Goal: Information Seeking & Learning: Learn about a topic

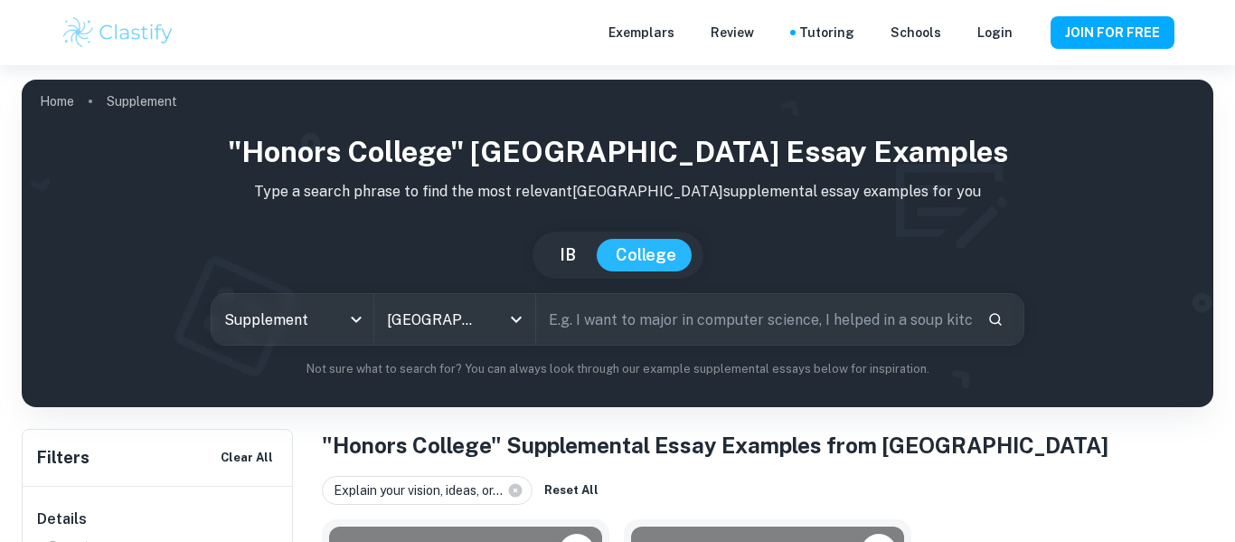
scroll to position [353, 0]
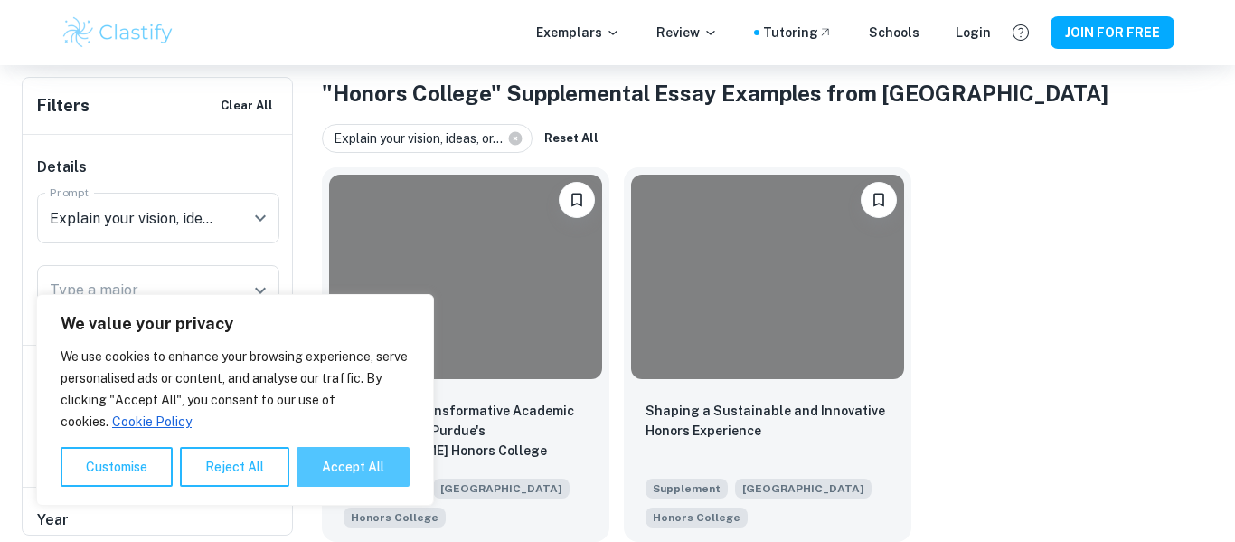
click at [348, 473] on button "Accept All" at bounding box center [353, 467] width 113 height 40
checkbox input "true"
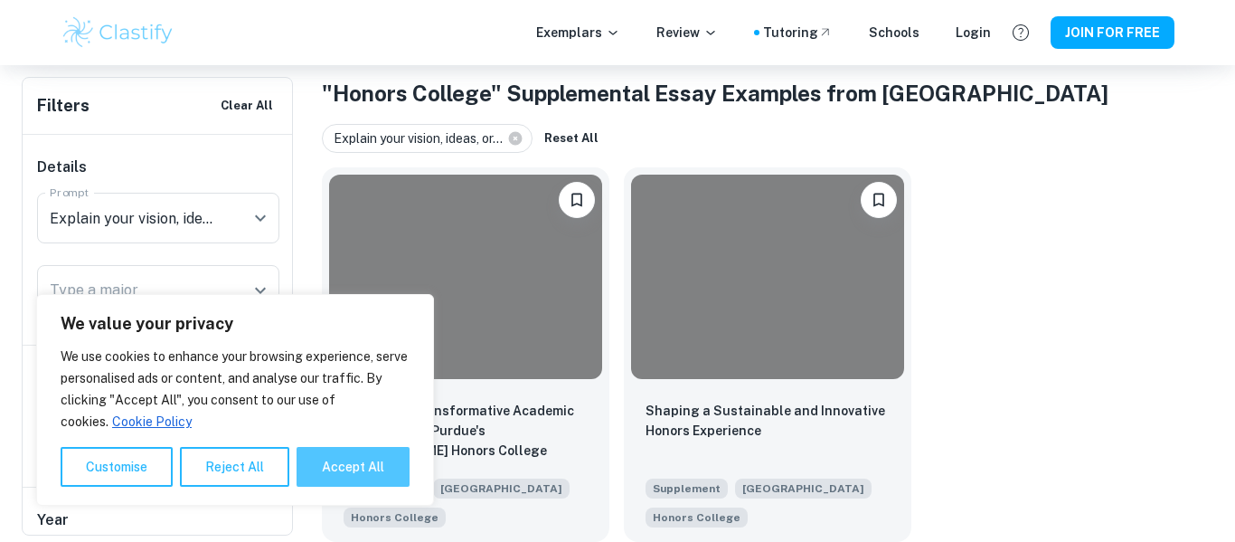
checkbox input "true"
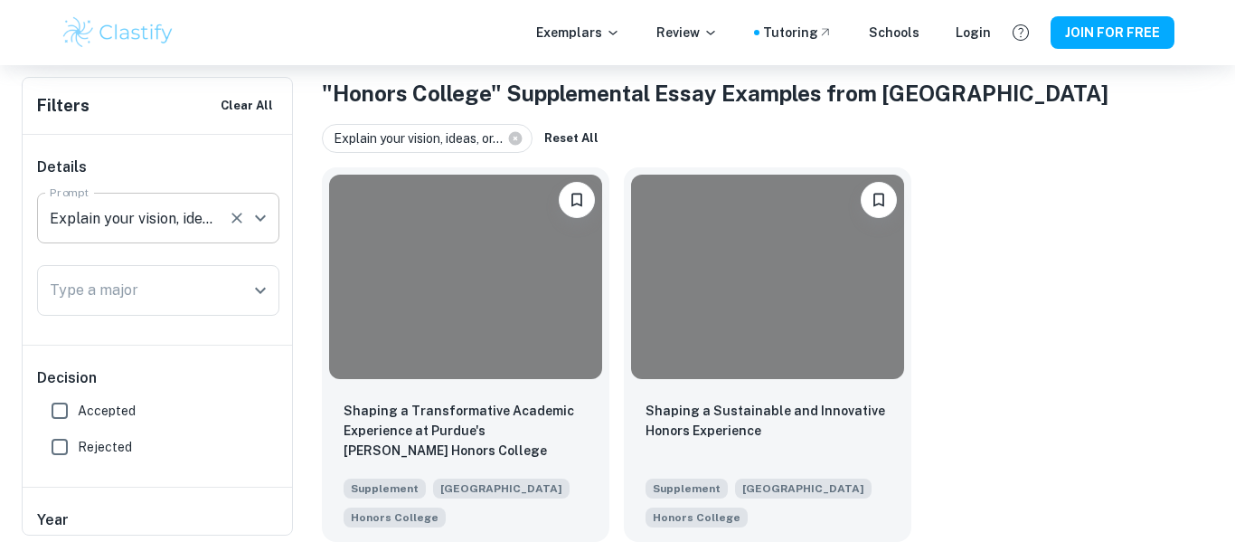
click at [254, 215] on icon "Open" at bounding box center [261, 218] width 22 height 22
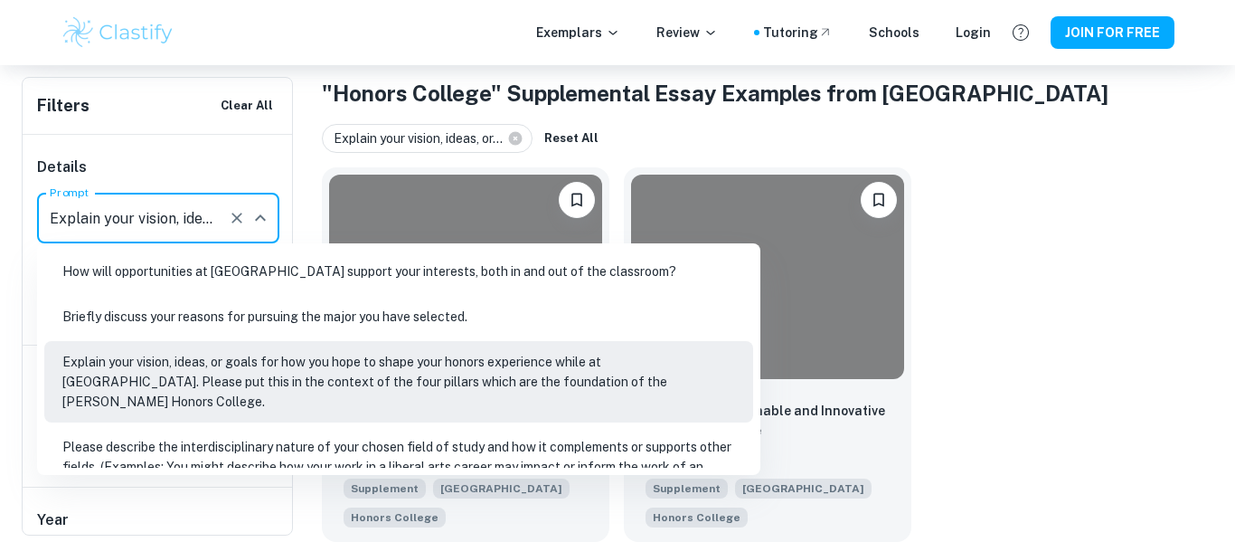
scroll to position [0, 1256]
click at [285, 372] on li "Explain your vision, ideas, or goals for how you hope to shape your honors expe…" at bounding box center [398, 381] width 709 height 81
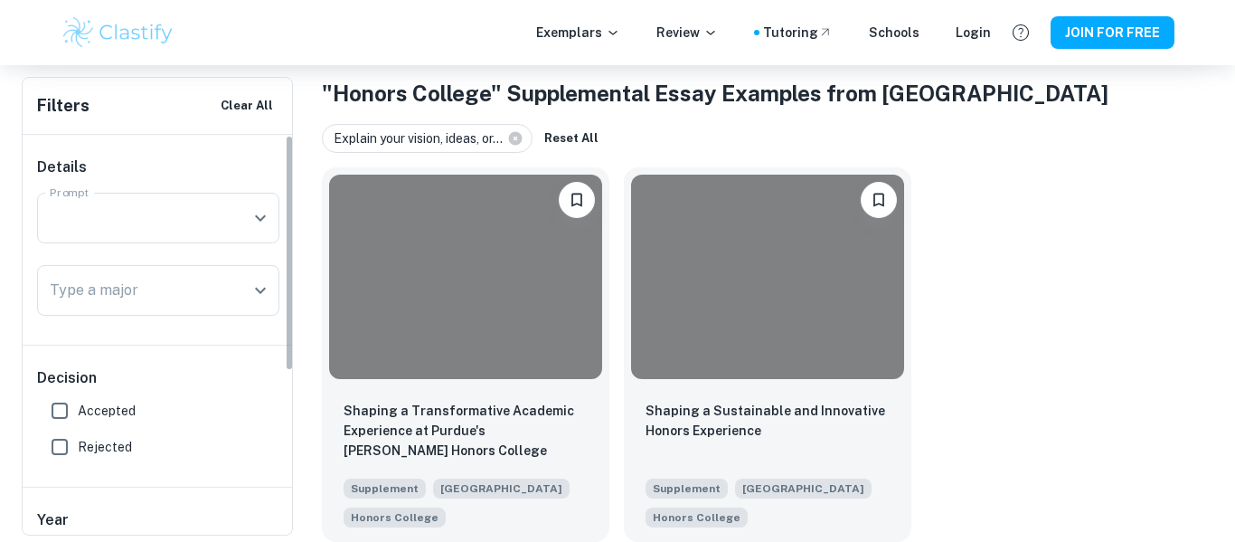
scroll to position [0, 0]
click at [164, 278] on input "Type a major" at bounding box center [144, 290] width 199 height 34
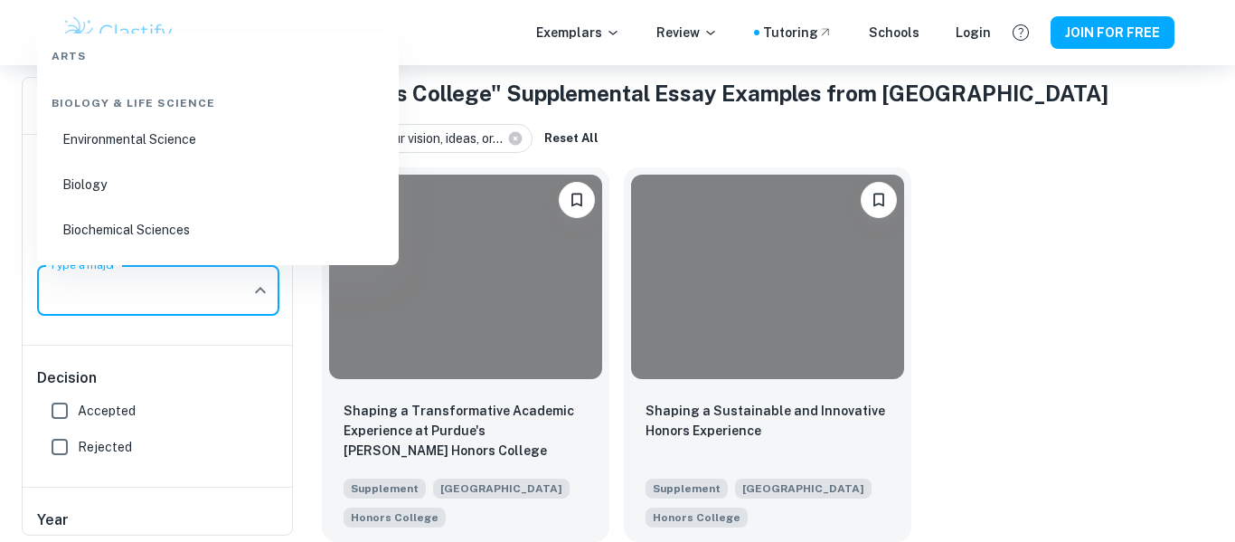
scroll to position [131, 0]
click at [154, 194] on li "Biology" at bounding box center [217, 184] width 347 height 42
type input "Biology"
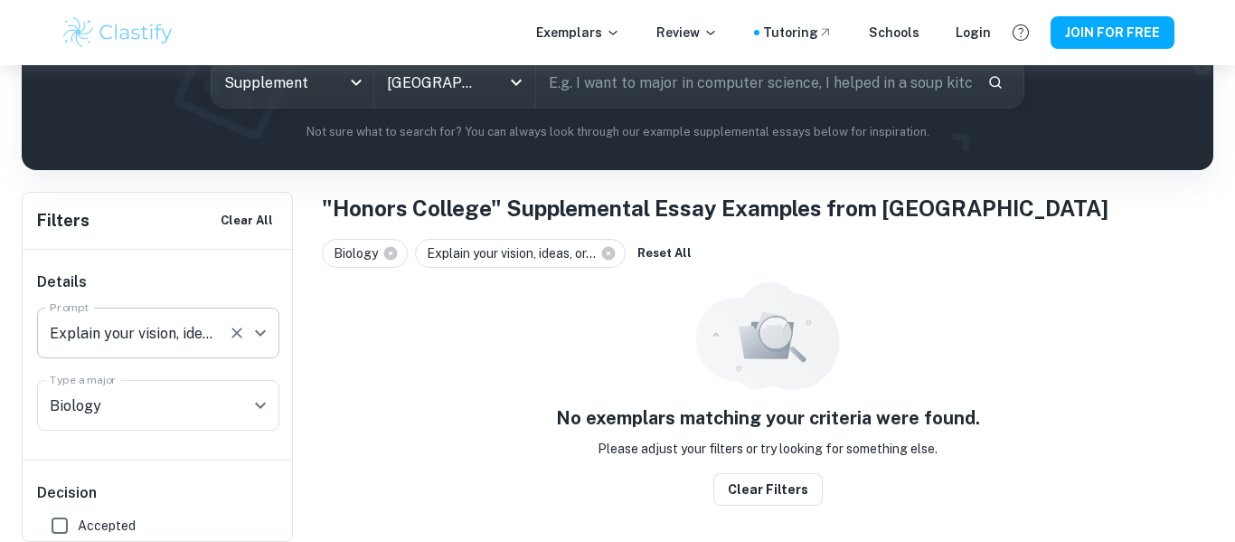
scroll to position [201, 0]
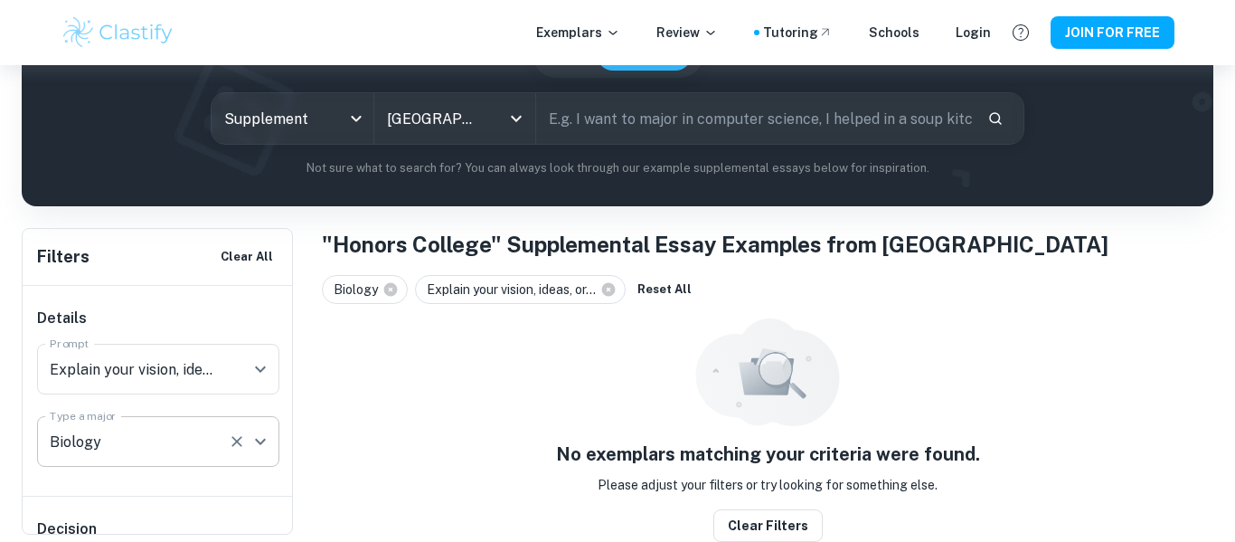
click at [253, 445] on icon "Open" at bounding box center [261, 441] width 22 height 22
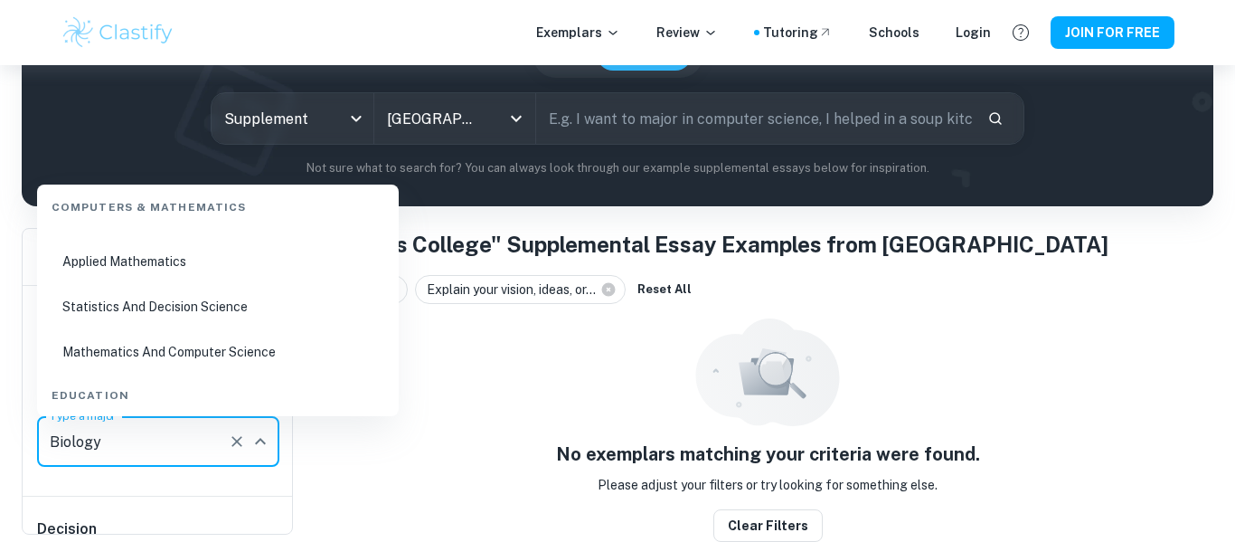
scroll to position [0, 0]
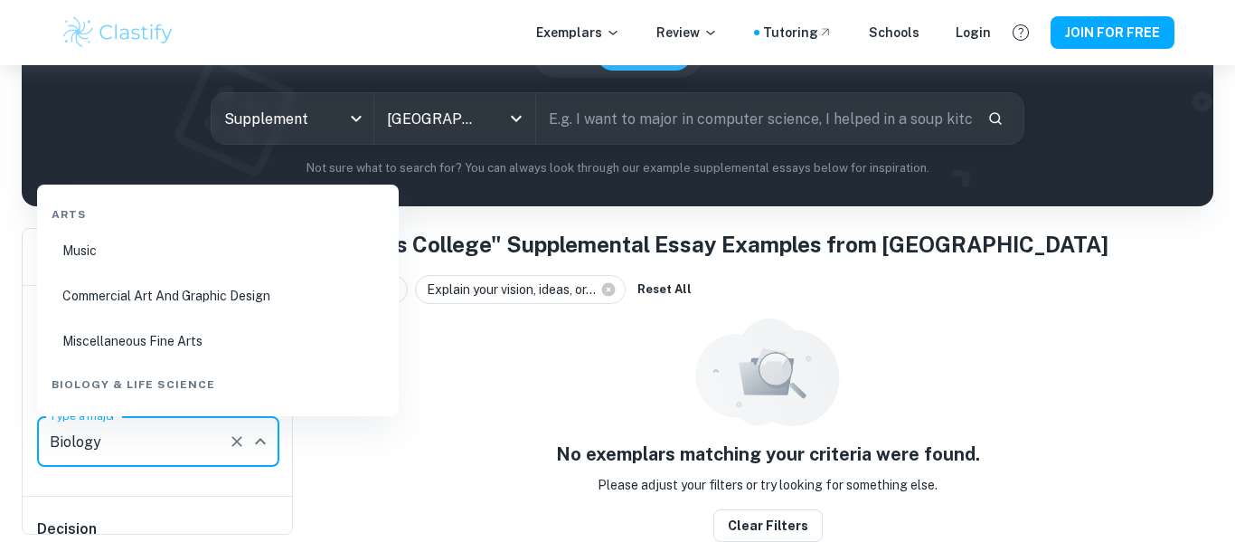
click at [476, 424] on div "No exemplars matching your criteria were found. Please adjust your filters or t…" at bounding box center [768, 429] width 892 height 223
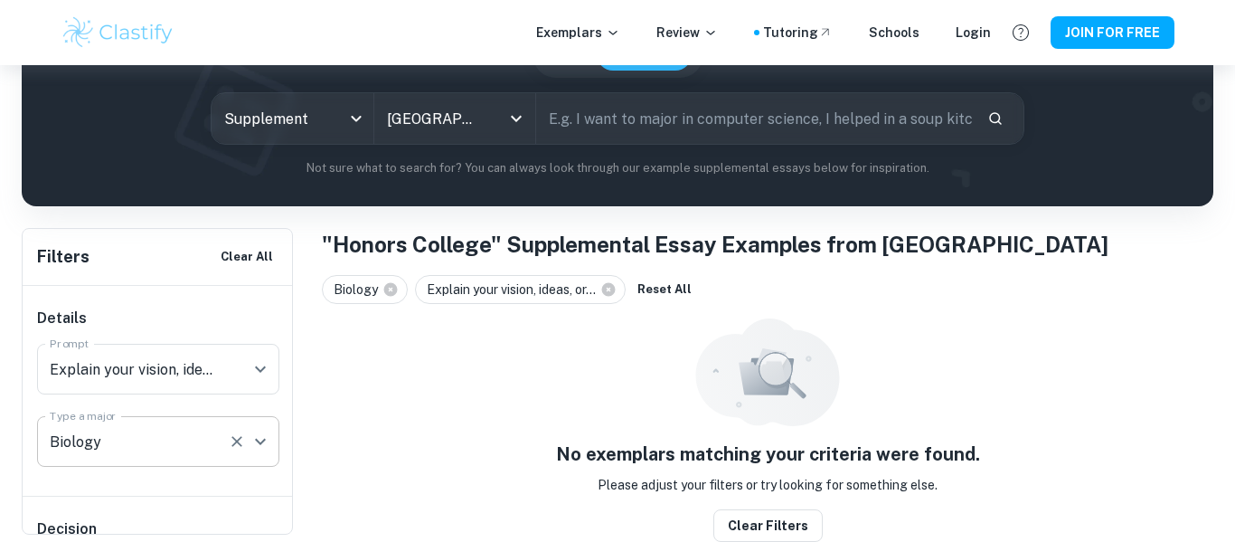
click at [272, 440] on button "Open" at bounding box center [260, 441] width 25 height 25
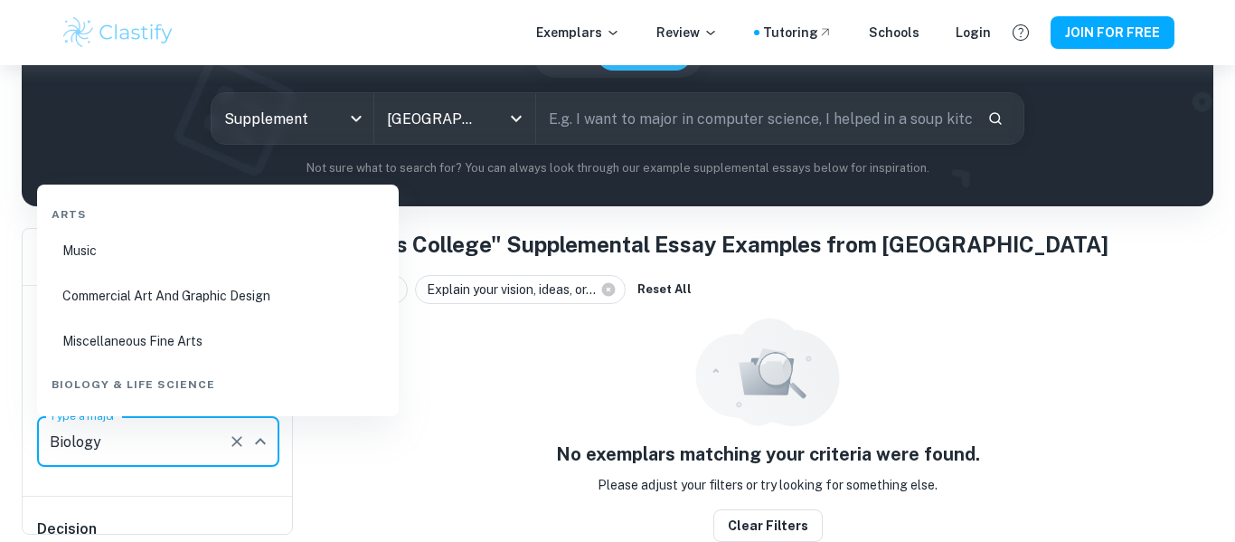
scroll to position [78, 0]
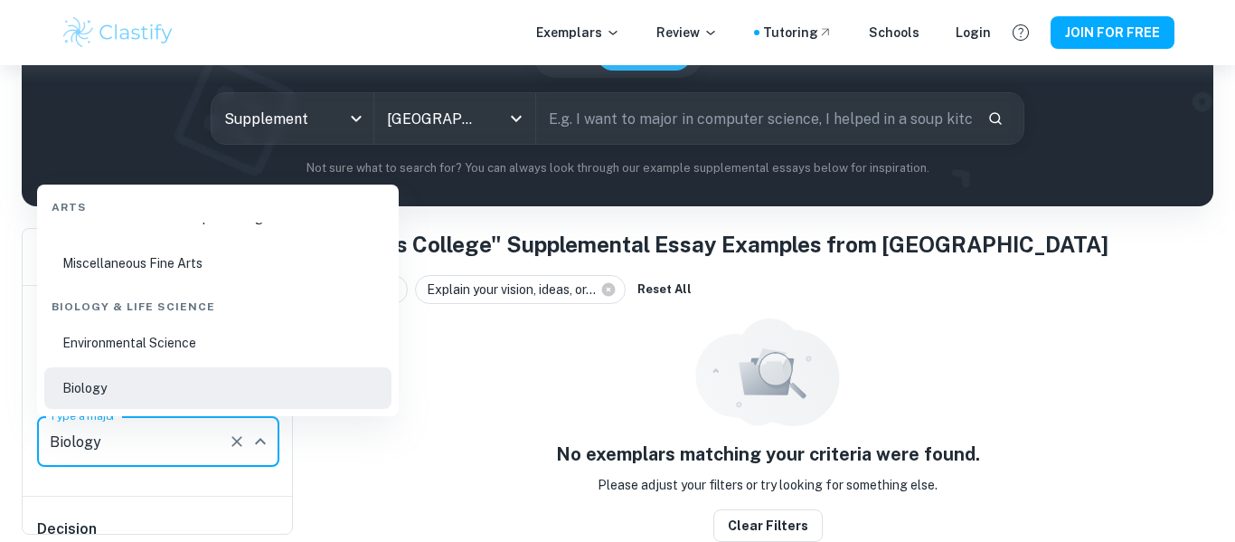
click at [240, 445] on icon "Clear" at bounding box center [237, 441] width 11 height 11
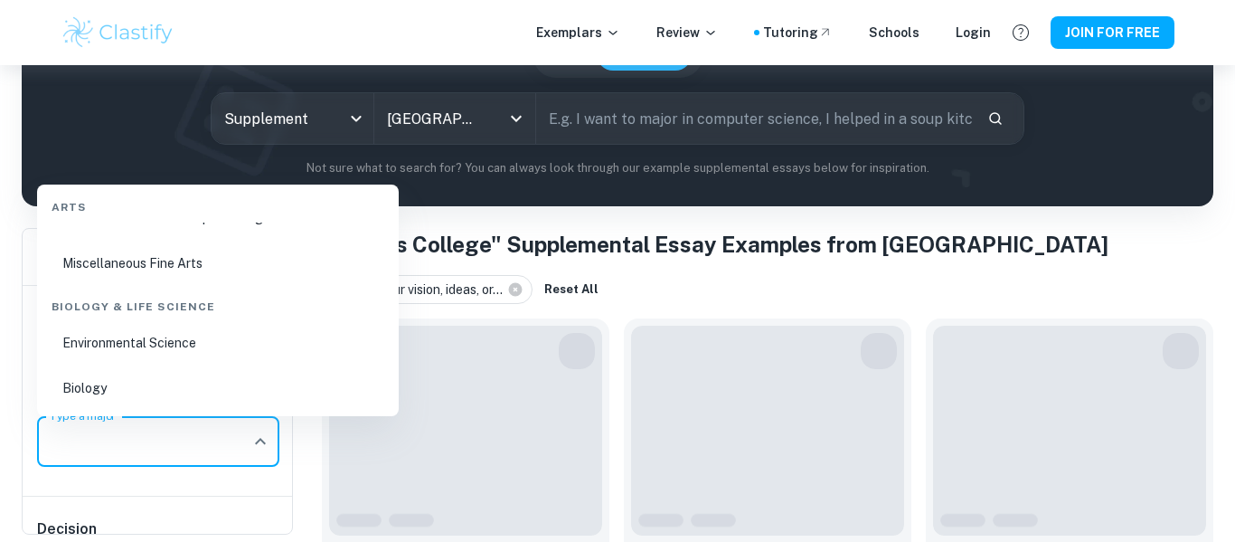
scroll to position [0, 0]
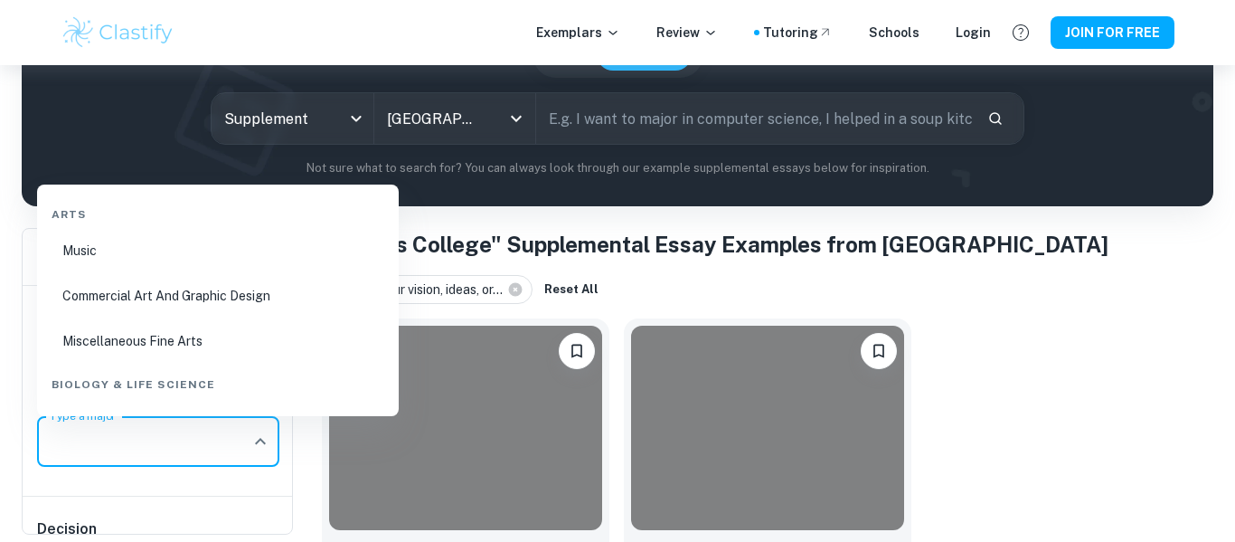
click at [1140, 354] on div "Shaping a Transformative Academic Experience at Purdue's [PERSON_NAME] Honors C…" at bounding box center [760, 498] width 906 height 389
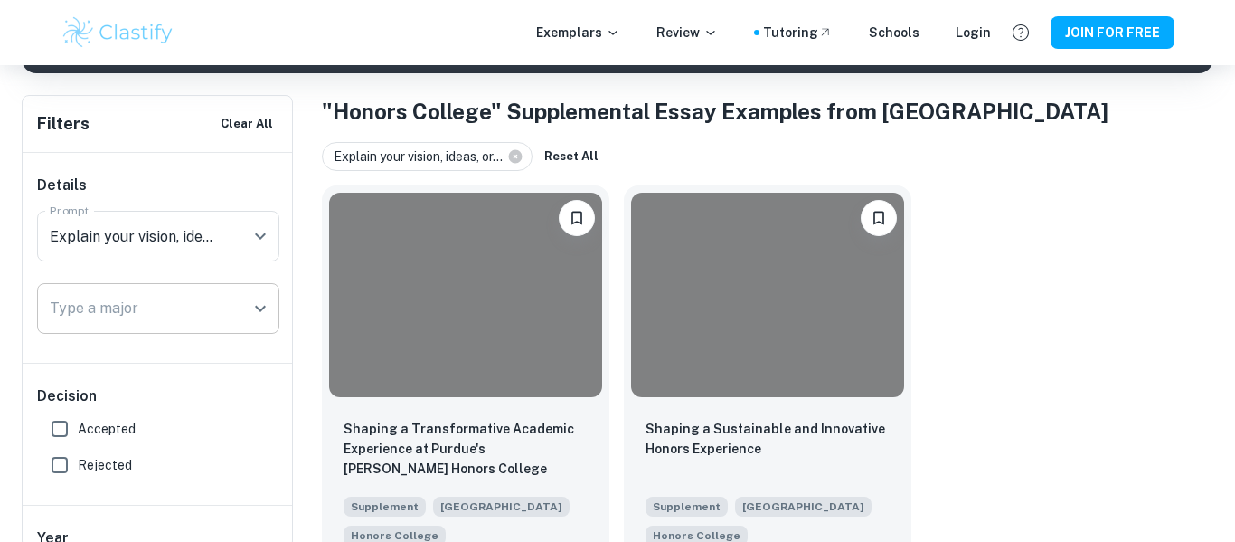
scroll to position [353, 0]
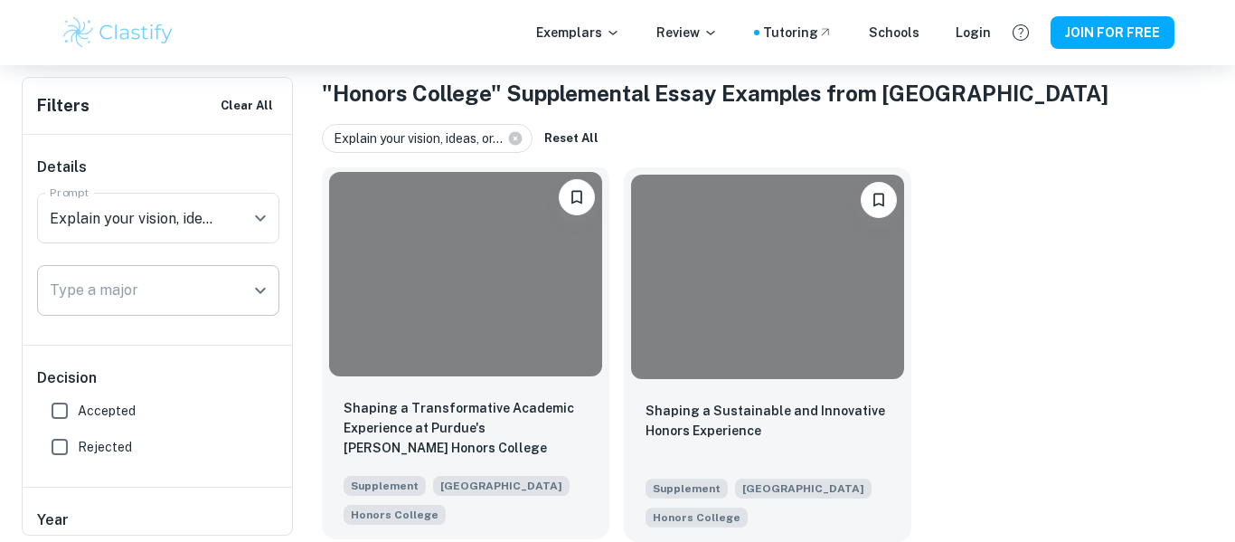
click at [478, 392] on div "Shaping a Transformative Academic Experience at Purdue's [PERSON_NAME] Honors C…" at bounding box center [466, 461] width 288 height 156
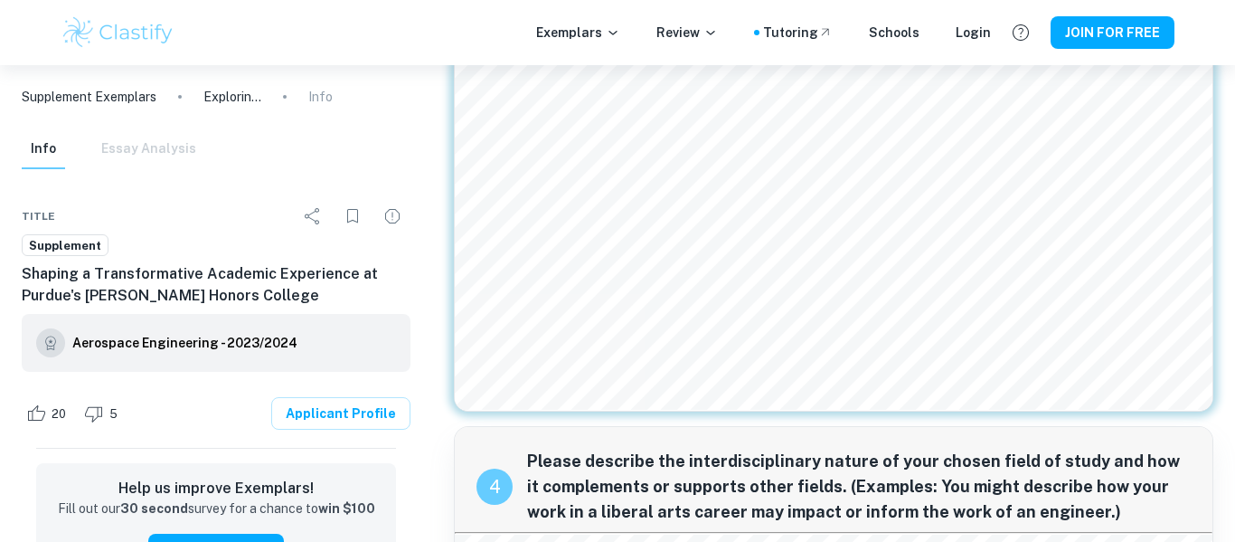
scroll to position [2404, 0]
